Goal: Information Seeking & Learning: Learn about a topic

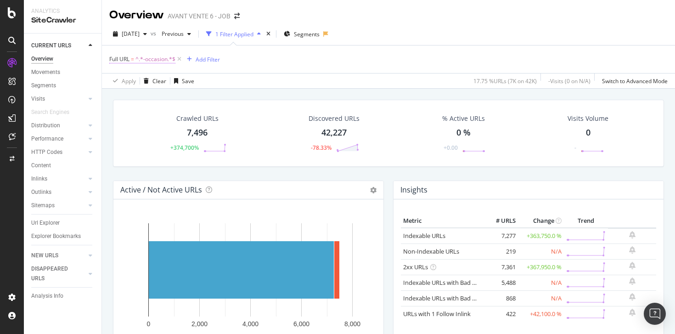
click at [154, 59] on span "^.*-occasion.*$" at bounding box center [156, 59] width 40 height 13
click at [151, 102] on input "-occasion" at bounding box center [161, 97] width 87 height 15
type input "avis"
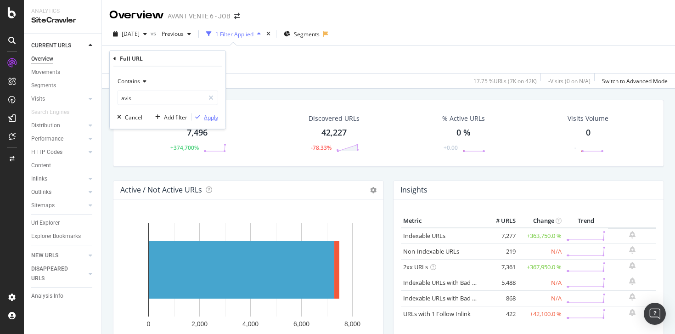
click at [208, 120] on div "Apply" at bounding box center [211, 117] width 14 height 8
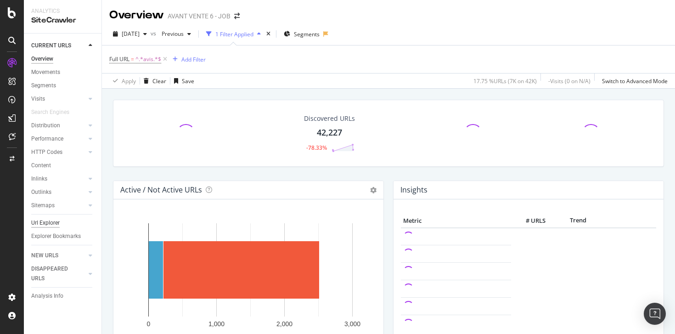
click at [56, 225] on div "Url Explorer" at bounding box center [45, 223] width 28 height 10
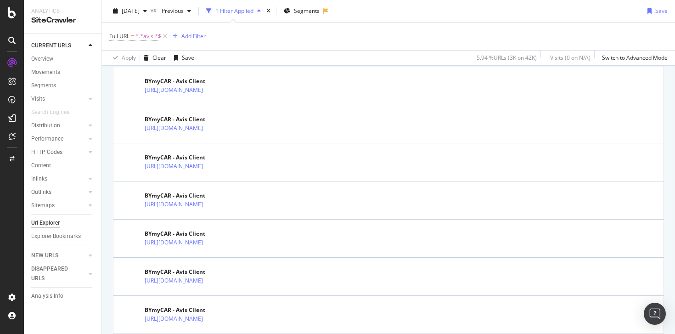
scroll to position [392, 0]
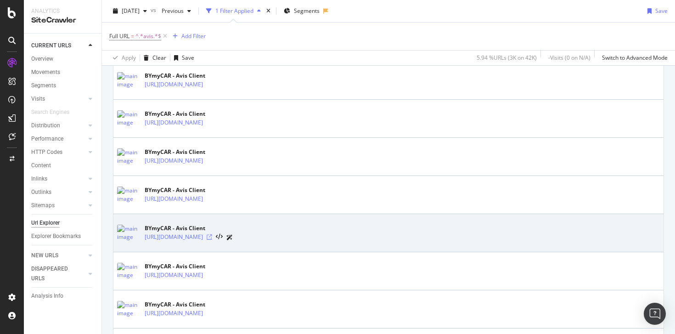
click at [212, 237] on icon at bounding box center [210, 237] width 6 height 6
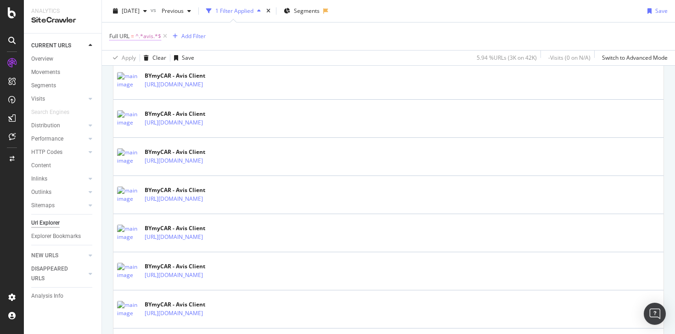
click at [138, 37] on span "^.*avis.*$" at bounding box center [149, 36] width 26 height 13
click at [145, 76] on input "avis" at bounding box center [161, 74] width 87 height 15
paste input "[URL][DOMAIN_NAME]"
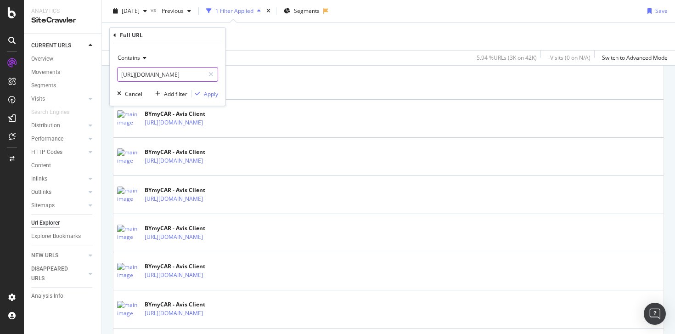
scroll to position [0, 15]
type input "[URL][DOMAIN_NAME]"
click at [211, 91] on div "Apply" at bounding box center [211, 94] width 14 height 8
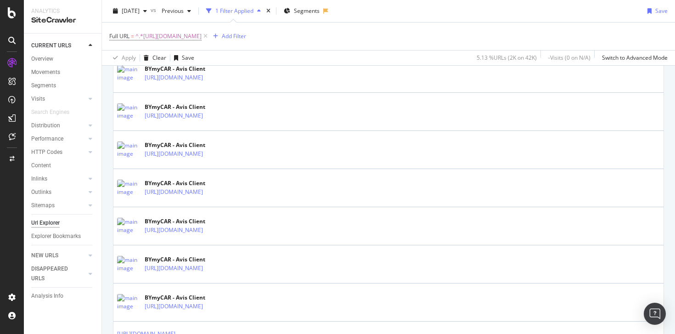
scroll to position [327, 0]
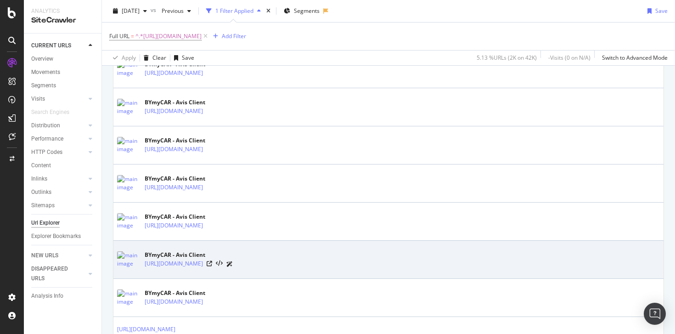
click at [244, 269] on div "BYmyCAR - Avis Client [URL][DOMAIN_NAME]" at bounding box center [388, 259] width 543 height 23
click at [203, 263] on link "[URL][DOMAIN_NAME]" at bounding box center [174, 263] width 58 height 9
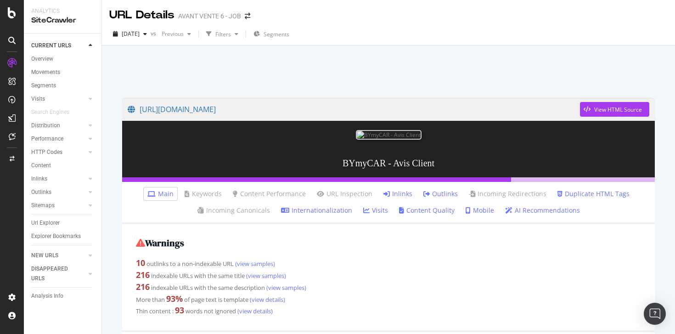
click at [397, 194] on link "Inlinks" at bounding box center [398, 193] width 29 height 9
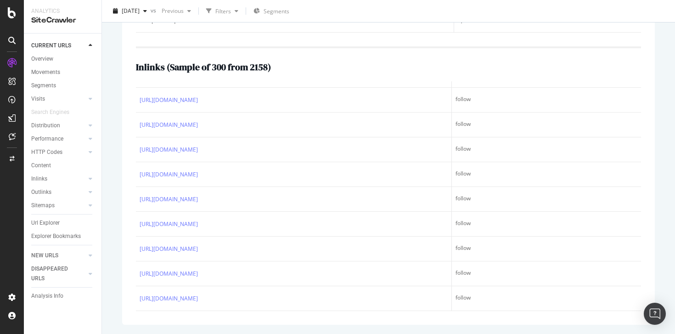
scroll to position [6692, 0]
click at [243, 70] on h2 "Inlinks ( Sample of 300 from 2158 )" at bounding box center [203, 67] width 135 height 10
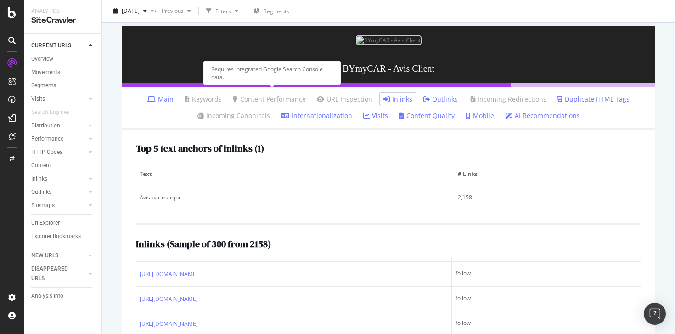
scroll to position [94, 0]
